Goal: Navigation & Orientation: Go to known website

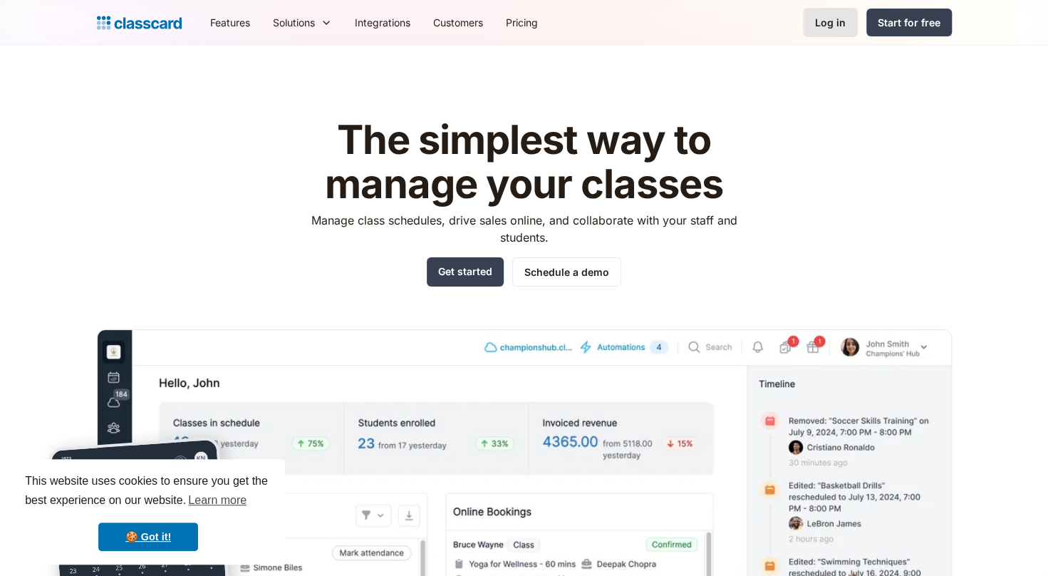
click at [824, 20] on div "Log in" at bounding box center [830, 22] width 31 height 15
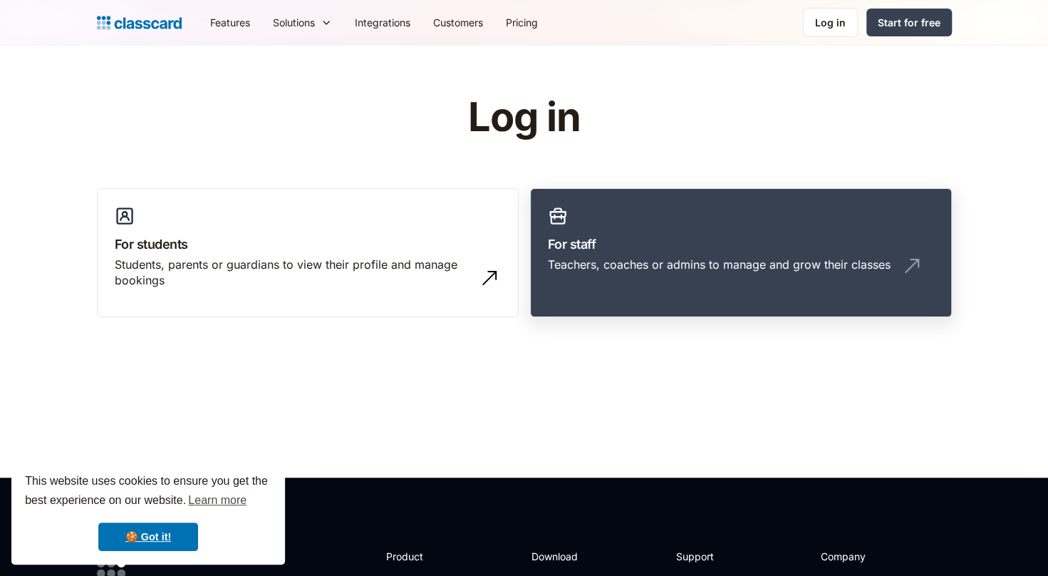
click at [624, 275] on div "Teachers, coaches or admins to manage and grow their classes" at bounding box center [741, 270] width 386 height 27
